Goal: Navigation & Orientation: Find specific page/section

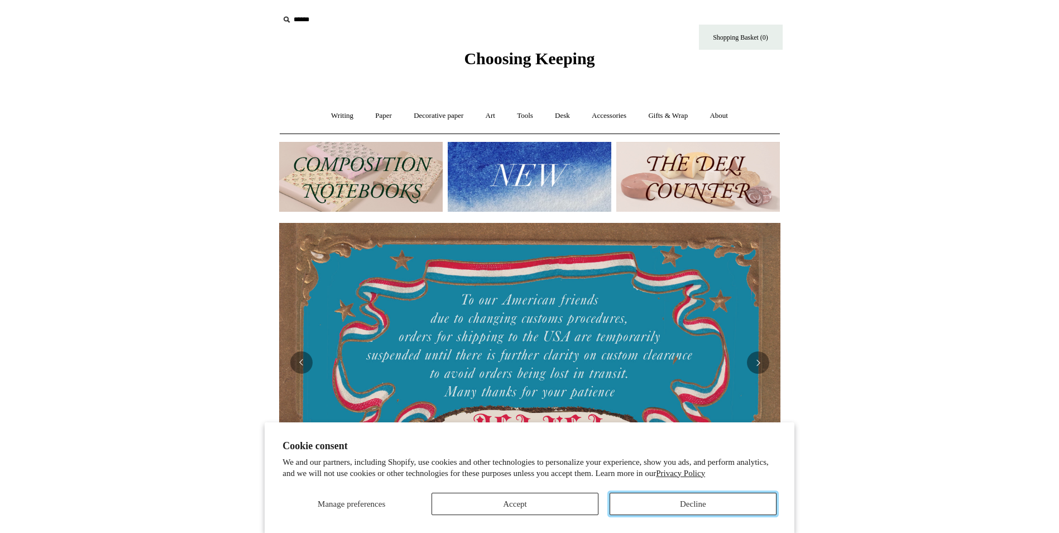
click at [747, 511] on button "Decline" at bounding box center [693, 504] width 167 height 22
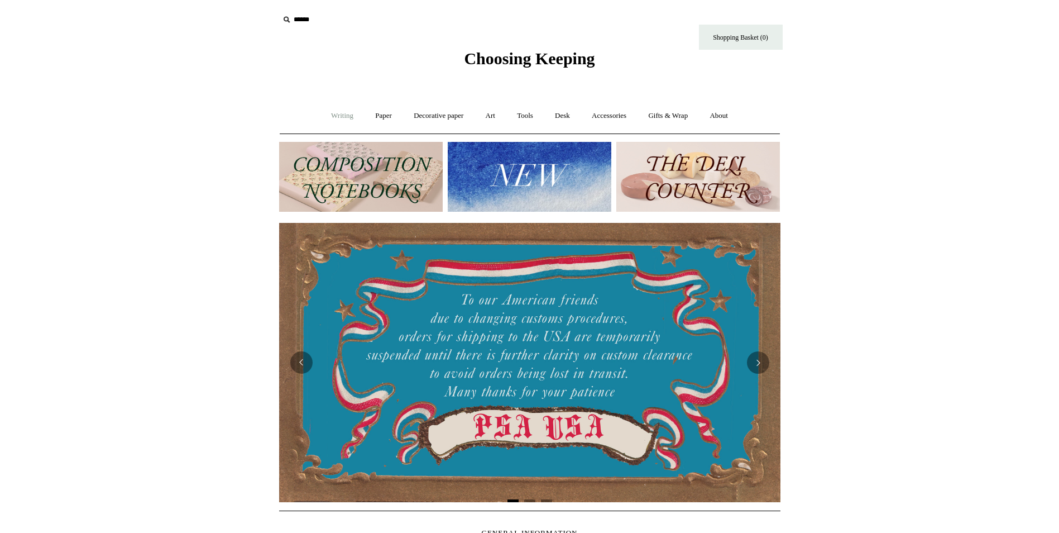
click at [328, 116] on link "Writing +" at bounding box center [342, 116] width 42 height 30
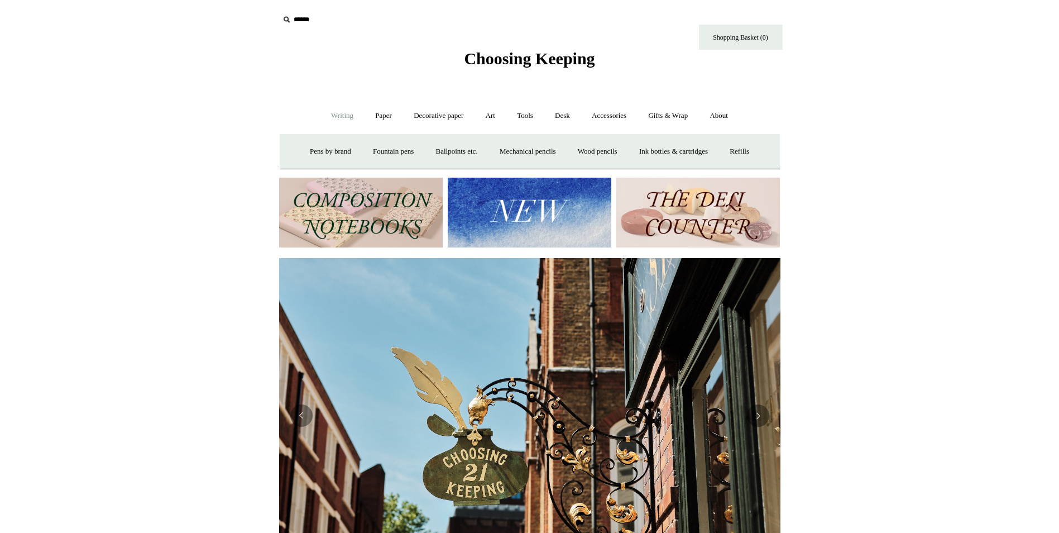
scroll to position [0, 1011]
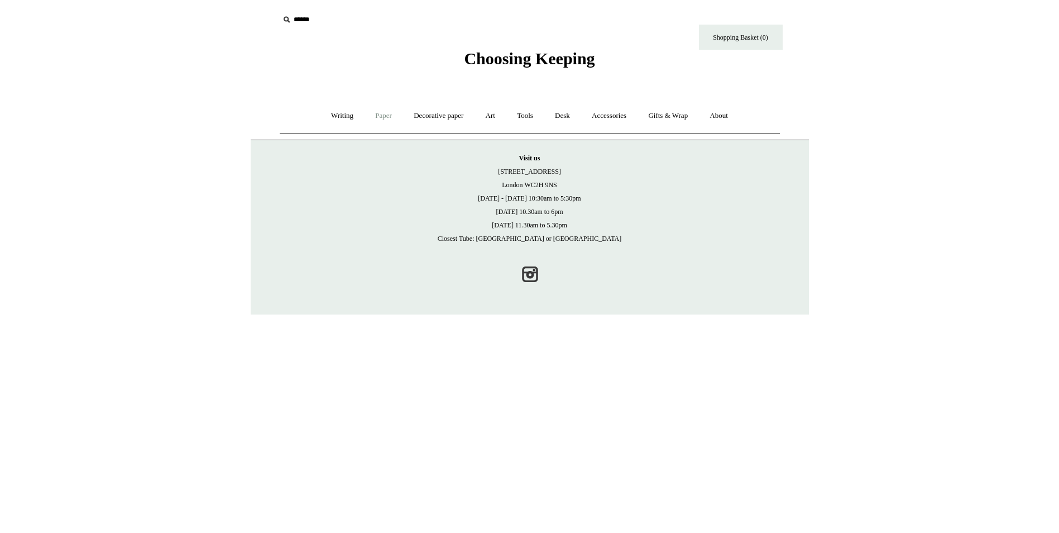
click at [365, 113] on link "Paper +" at bounding box center [383, 116] width 37 height 30
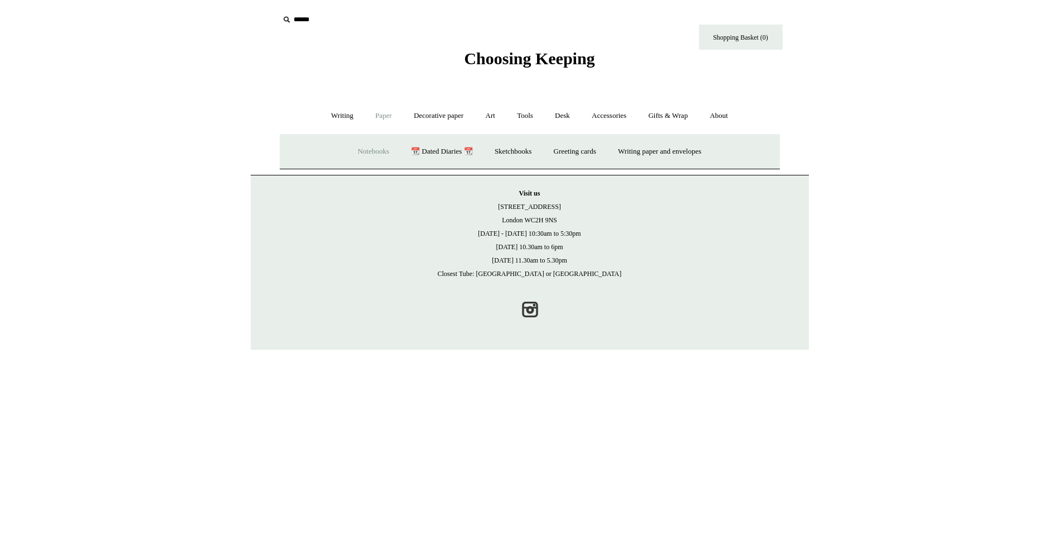
click at [381, 150] on link "Notebooks +" at bounding box center [373, 152] width 51 height 30
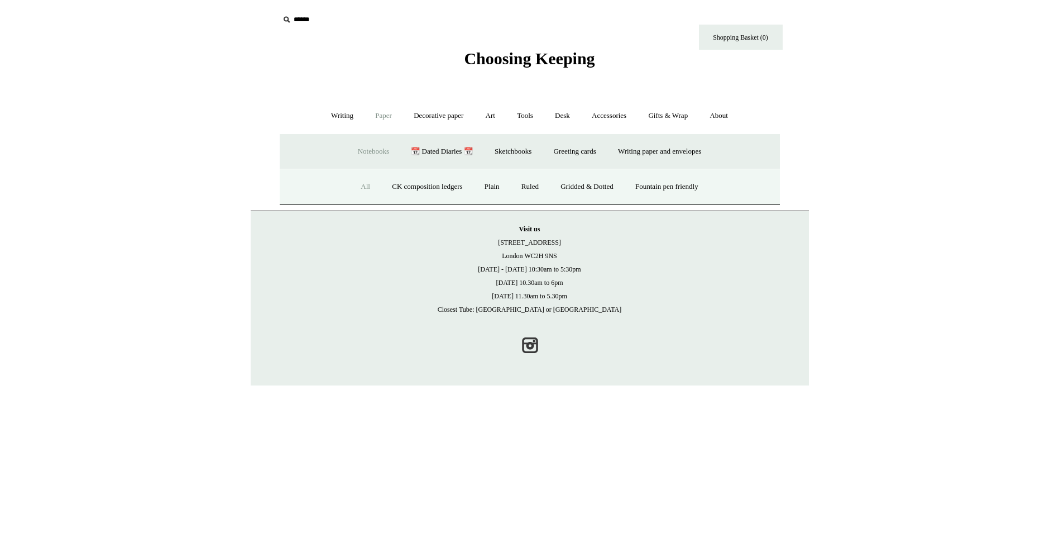
click at [362, 186] on link "All" at bounding box center [366, 187] width 30 height 30
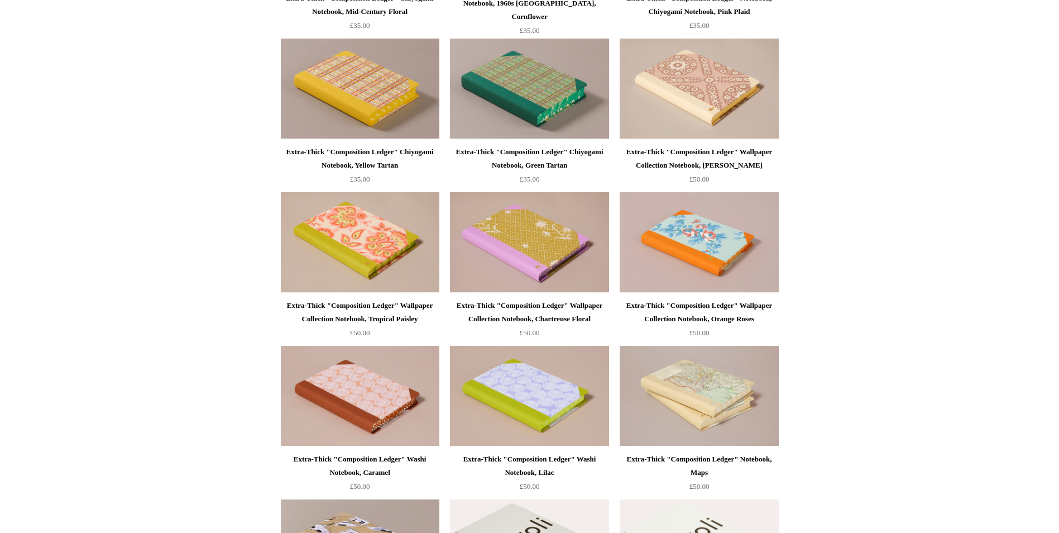
scroll to position [894, 0]
